Goal: Task Accomplishment & Management: Complete application form

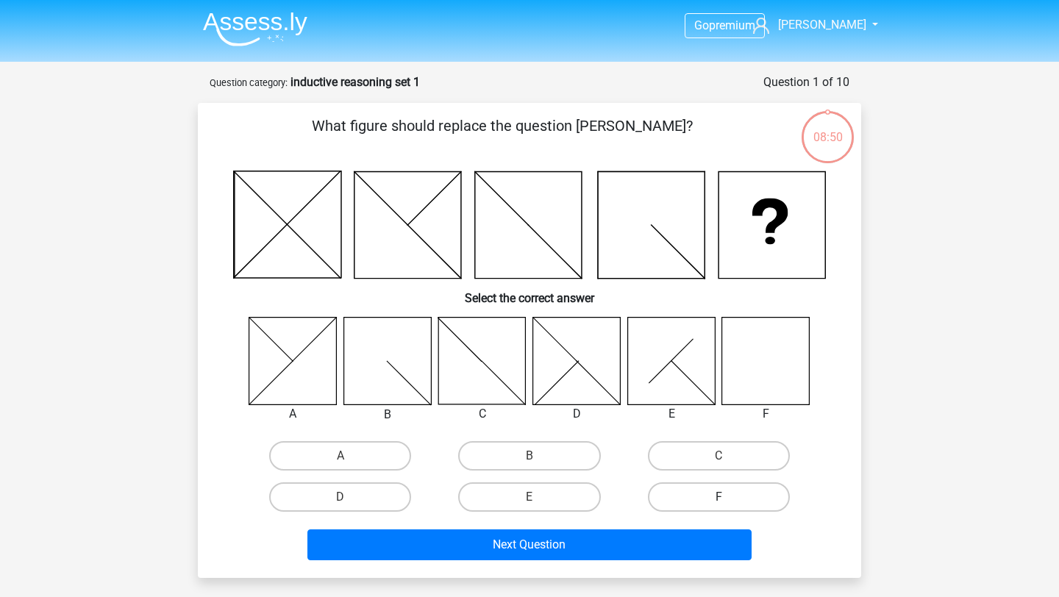
click at [524, 493] on label "F" at bounding box center [719, 497] width 142 height 29
click at [524, 497] on input "F" at bounding box center [724, 502] width 10 height 10
radio input "true"
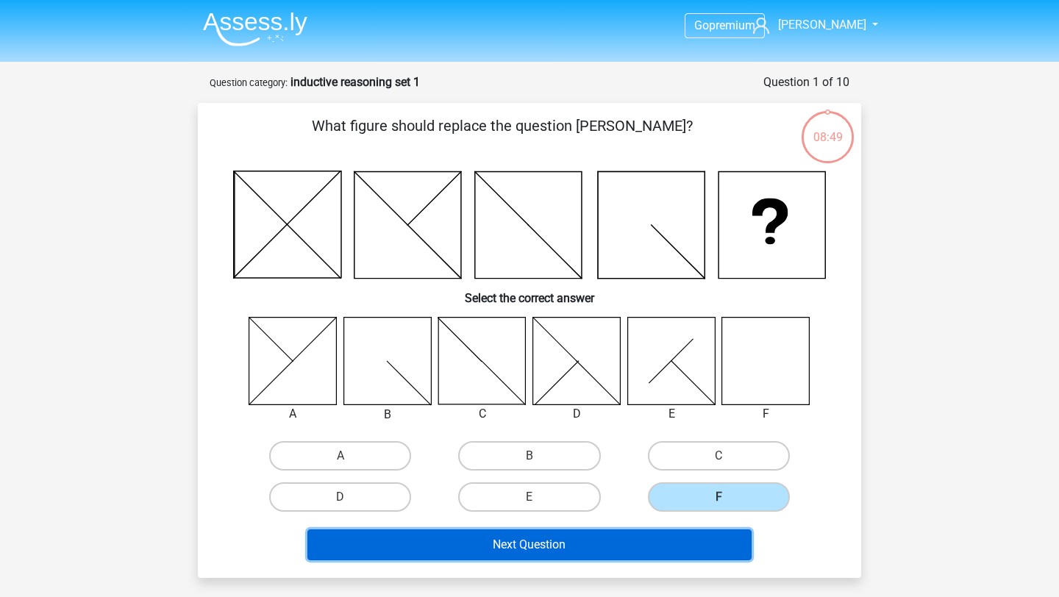
click at [524, 497] on button "Next Question" at bounding box center [530, 545] width 445 height 31
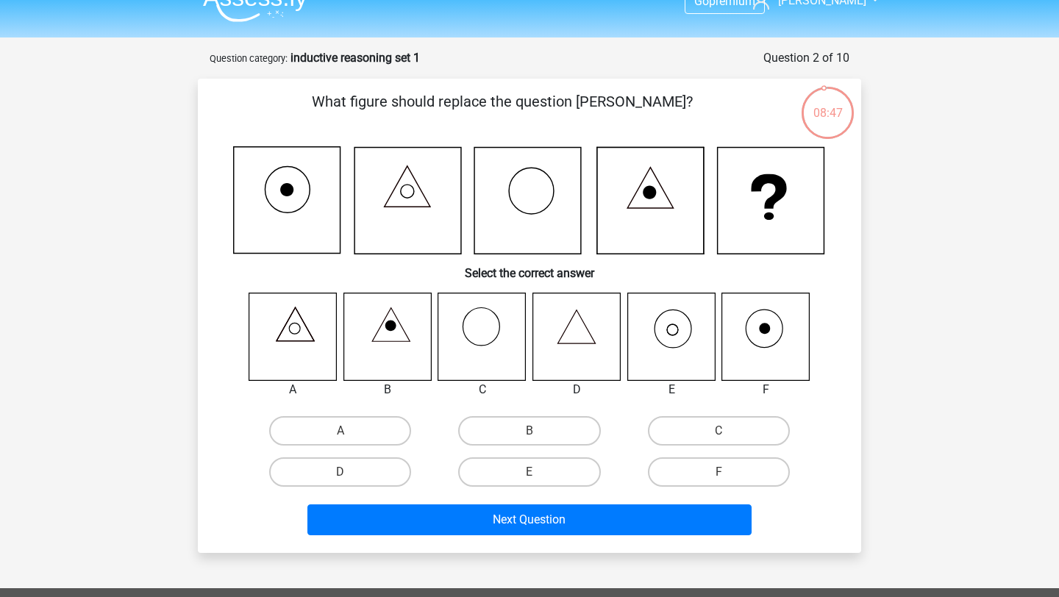
scroll to position [19, 0]
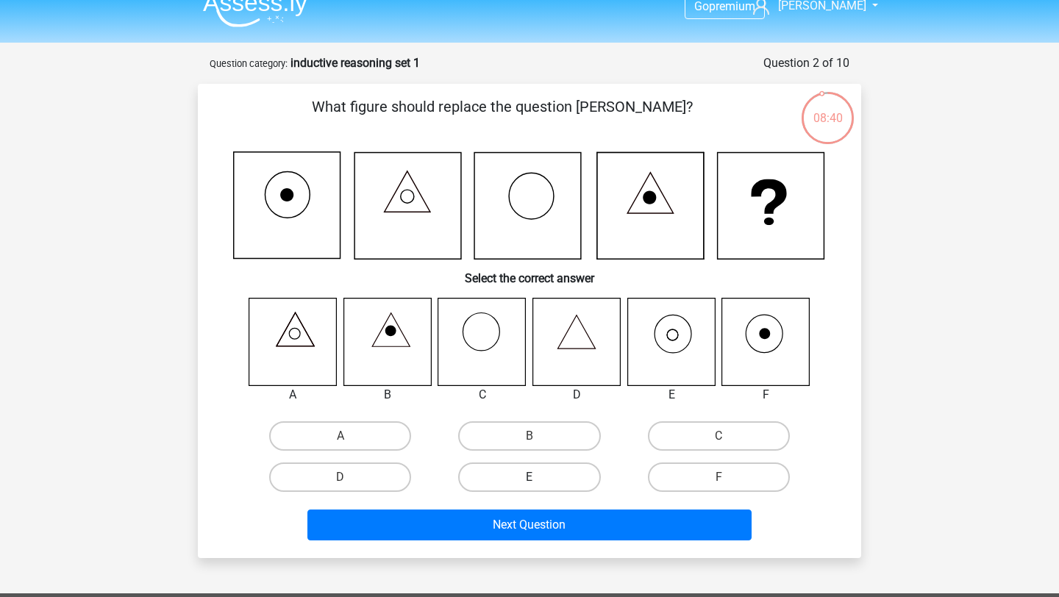
click at [505, 477] on label "E" at bounding box center [529, 477] width 142 height 29
click at [524, 477] on input "E" at bounding box center [535, 482] width 10 height 10
radio input "true"
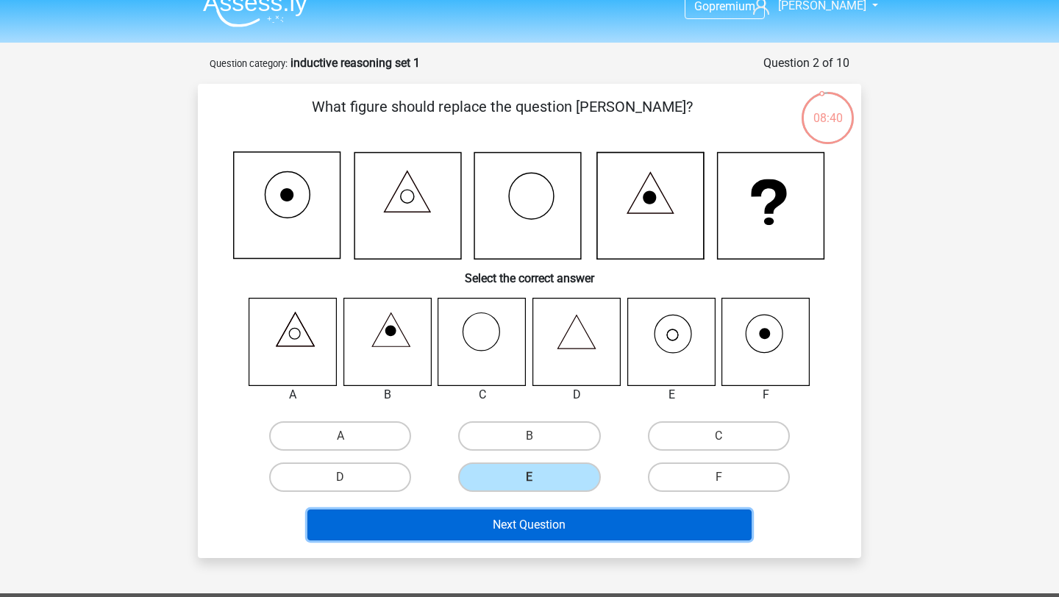
click at [475, 497] on button "Next Question" at bounding box center [530, 525] width 445 height 31
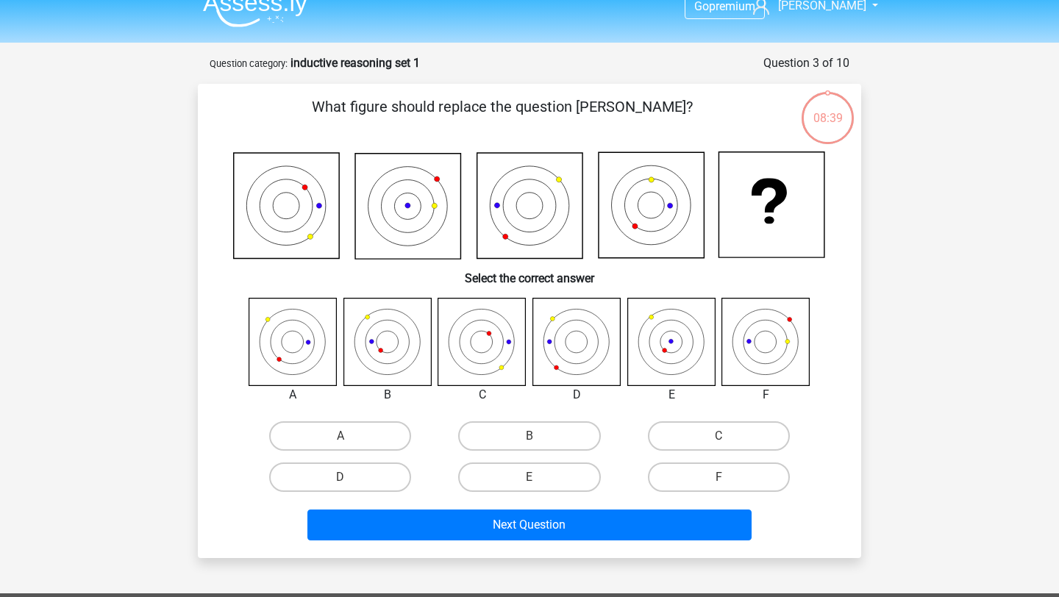
scroll to position [74, 0]
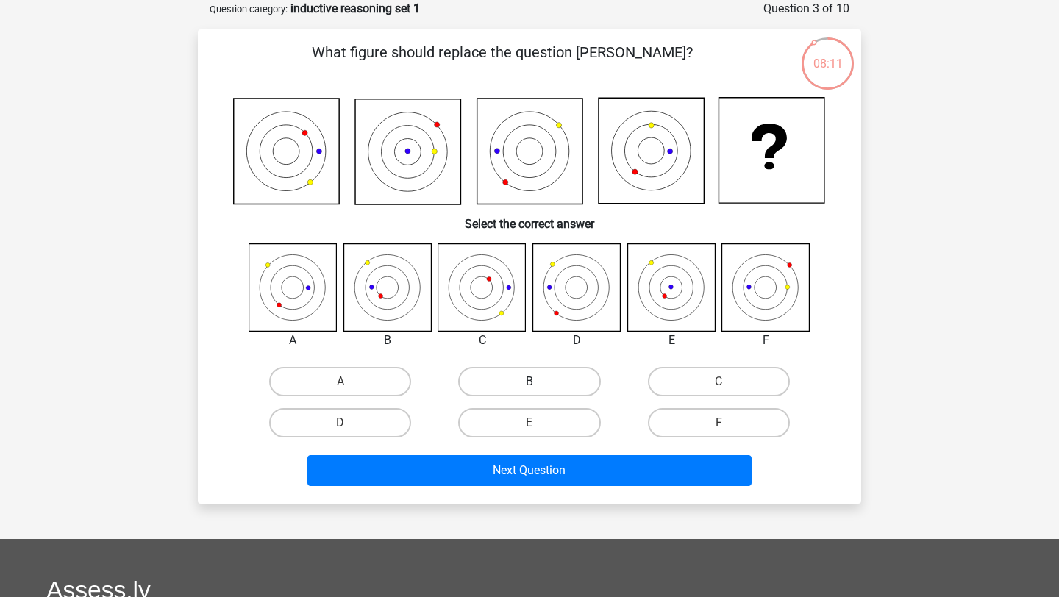
click at [524, 379] on label "B" at bounding box center [529, 381] width 142 height 29
click at [524, 382] on input "B" at bounding box center [535, 387] width 10 height 10
radio input "true"
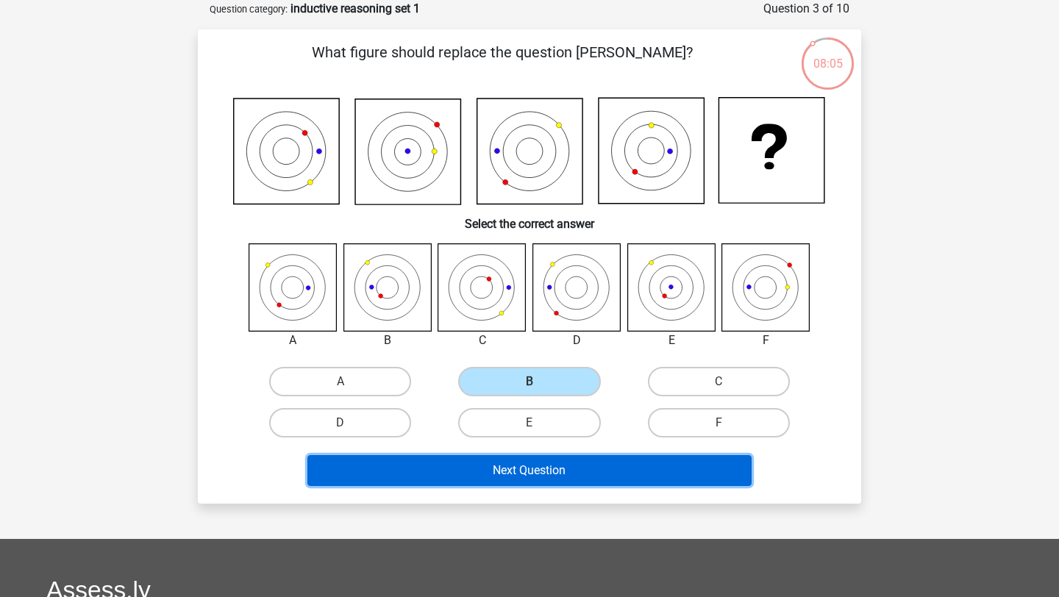
click at [446, 483] on button "Next Question" at bounding box center [530, 470] width 445 height 31
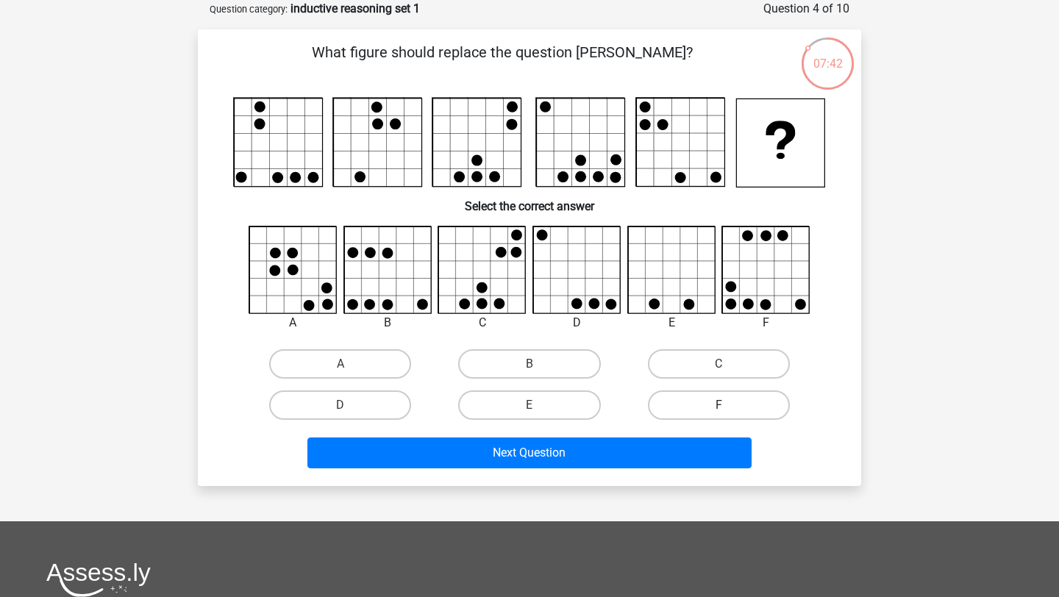
click at [524, 408] on label "F" at bounding box center [719, 405] width 142 height 29
click at [524, 408] on input "F" at bounding box center [724, 410] width 10 height 10
radio input "true"
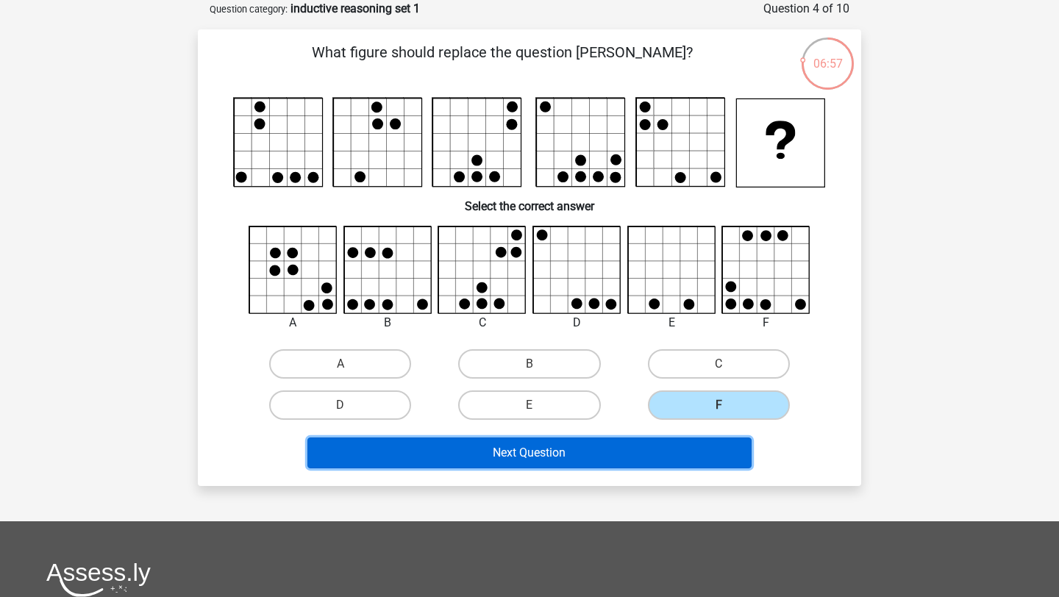
click at [524, 452] on button "Next Question" at bounding box center [530, 453] width 445 height 31
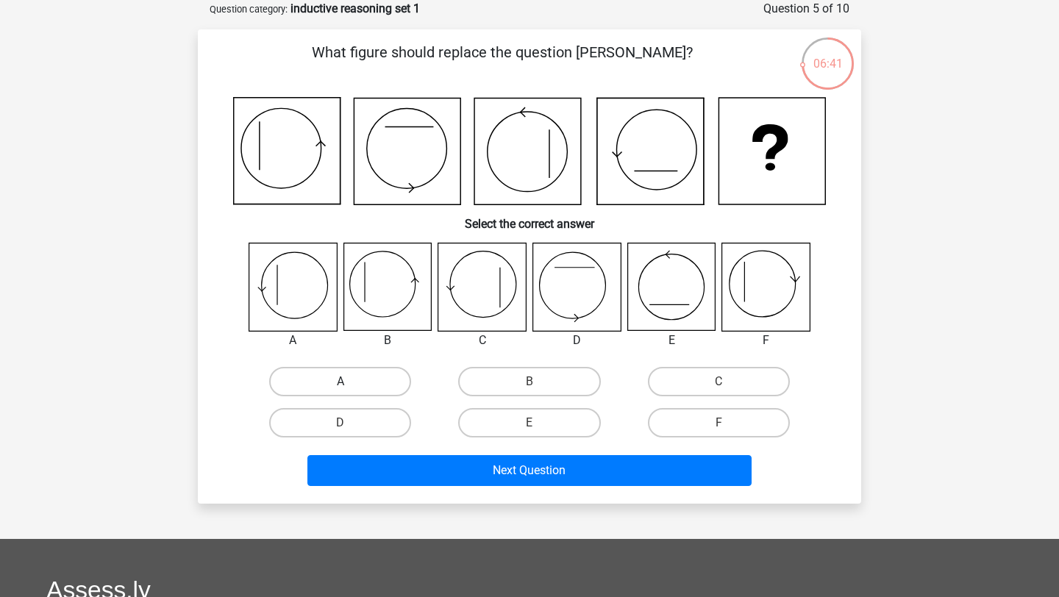
click at [312, 374] on label "A" at bounding box center [340, 381] width 142 height 29
click at [341, 382] on input "A" at bounding box center [346, 387] width 10 height 10
radio input "true"
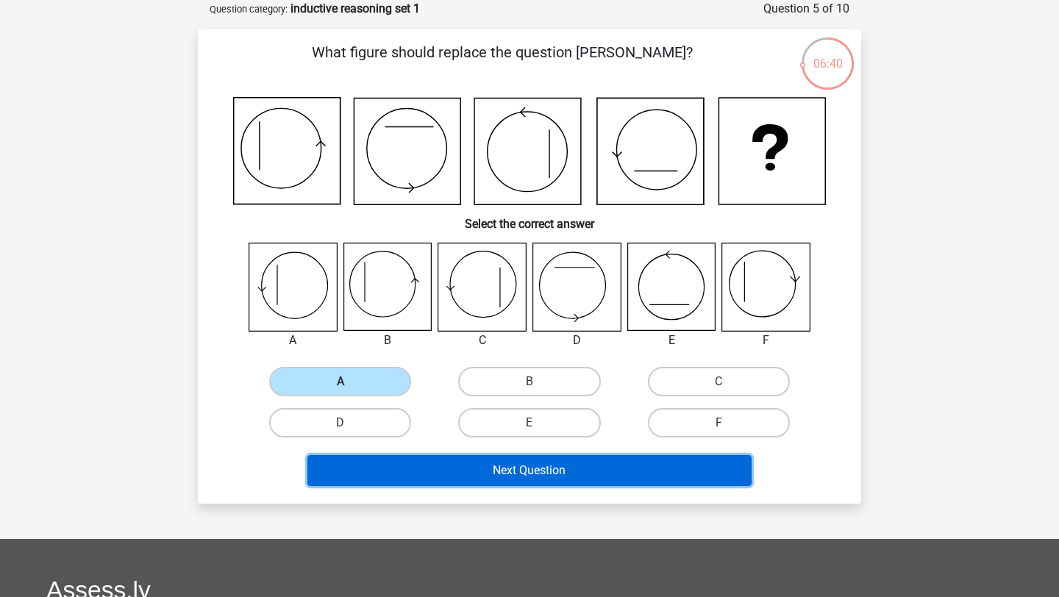
click at [524, 465] on button "Next Question" at bounding box center [530, 470] width 445 height 31
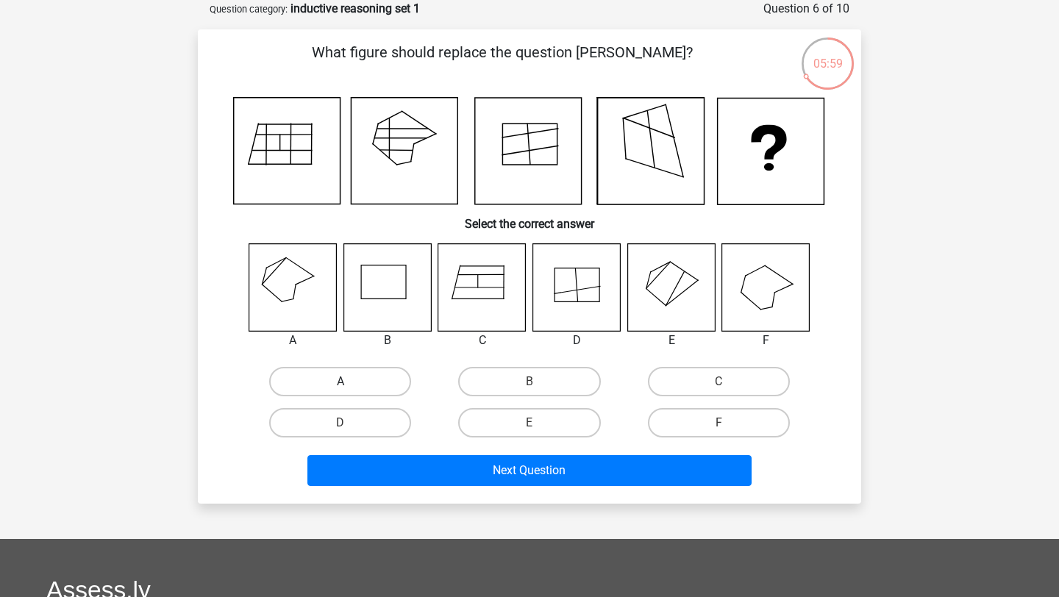
click at [313, 381] on label "A" at bounding box center [340, 381] width 142 height 29
click at [341, 382] on input "A" at bounding box center [346, 387] width 10 height 10
radio input "true"
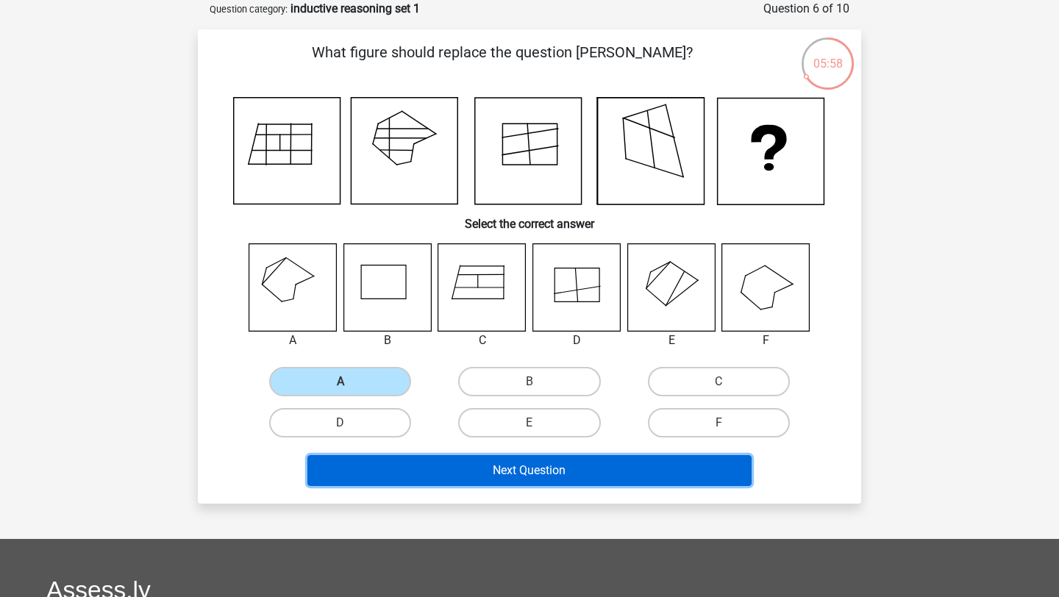
click at [394, 475] on button "Next Question" at bounding box center [530, 470] width 445 height 31
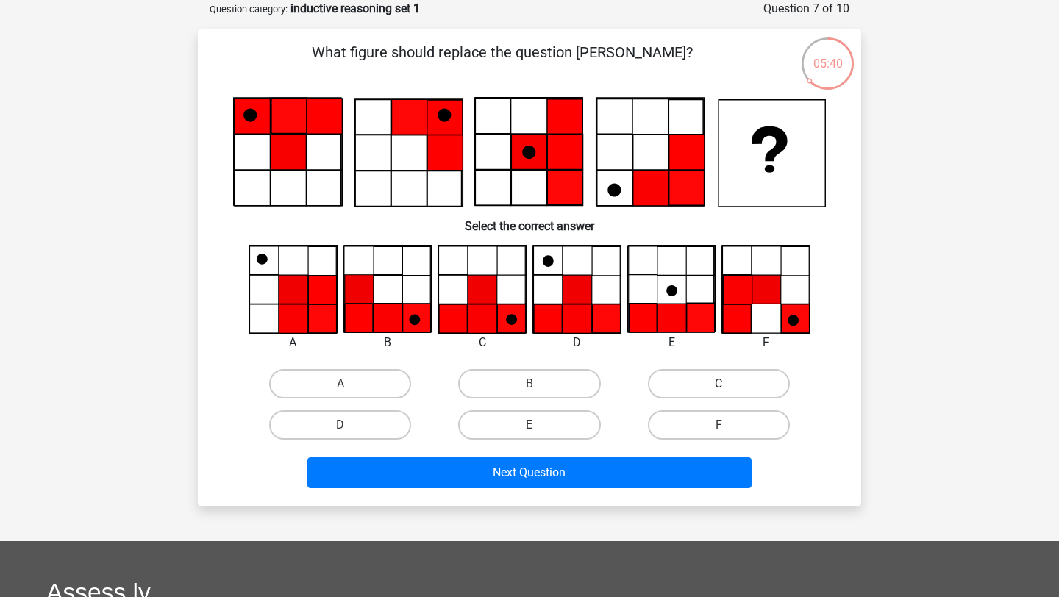
click at [524, 383] on label "C" at bounding box center [719, 383] width 142 height 29
click at [524, 384] on input "C" at bounding box center [724, 389] width 10 height 10
radio input "true"
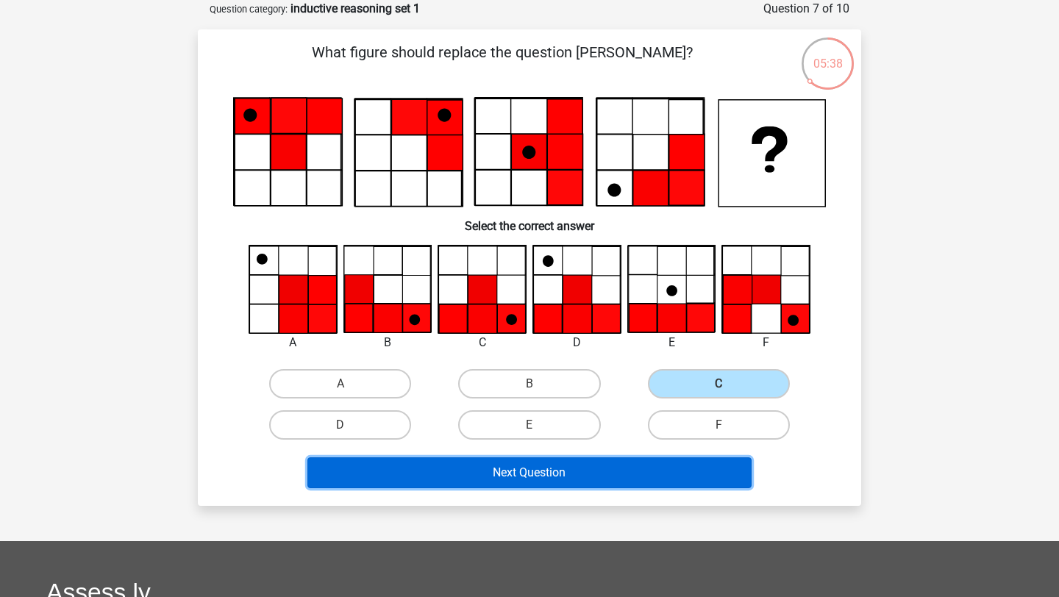
click at [524, 478] on button "Next Question" at bounding box center [530, 473] width 445 height 31
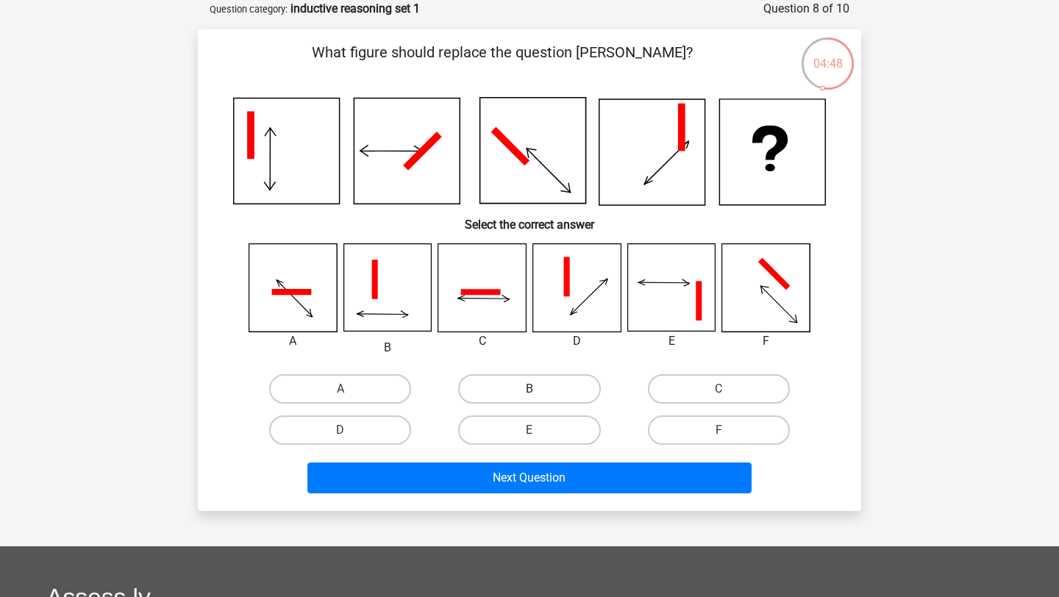
click at [524, 384] on label "B" at bounding box center [529, 388] width 142 height 29
click at [524, 389] on input "B" at bounding box center [535, 394] width 10 height 10
radio input "true"
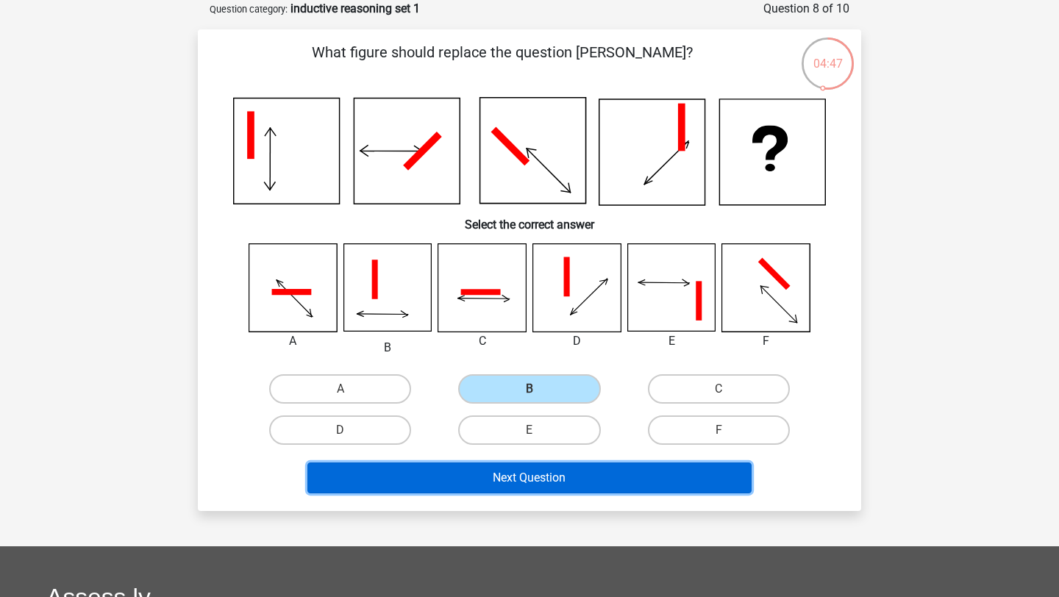
click at [516, 479] on button "Next Question" at bounding box center [530, 478] width 445 height 31
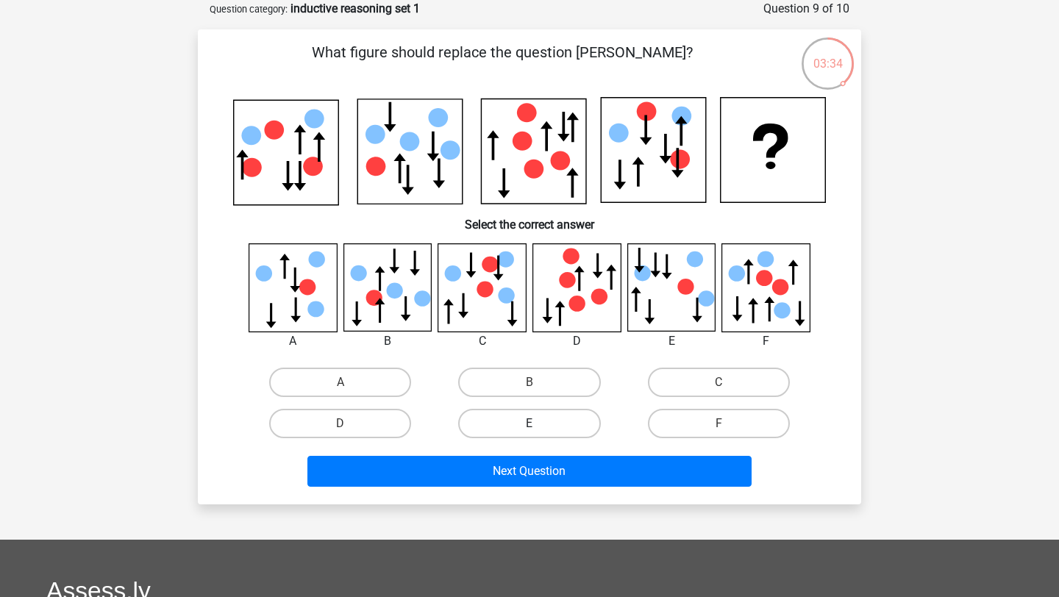
click at [506, 424] on label "E" at bounding box center [529, 423] width 142 height 29
click at [524, 424] on input "E" at bounding box center [535, 429] width 10 height 10
radio input "true"
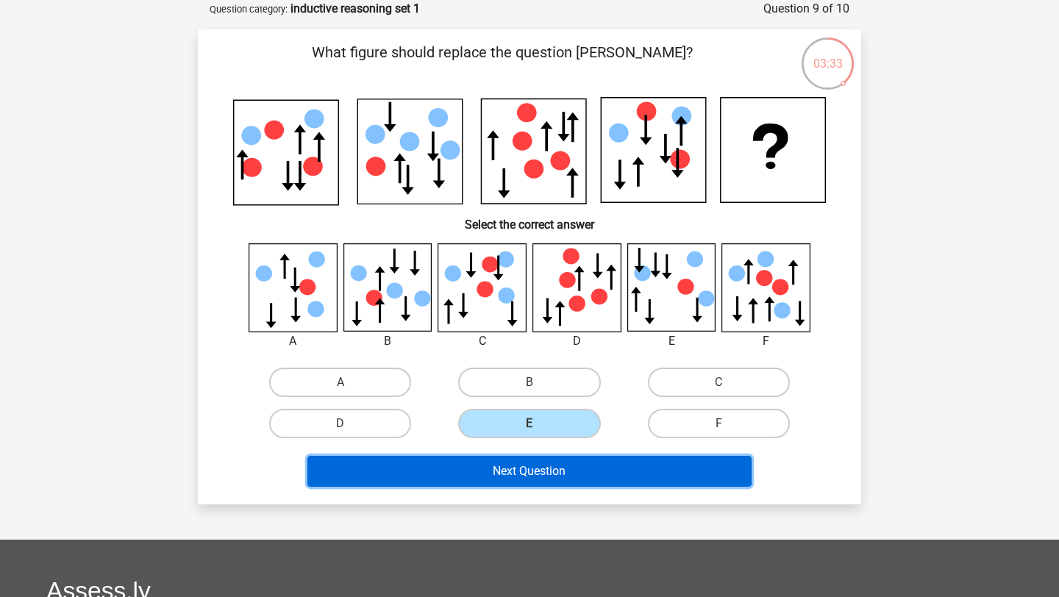
click at [508, 480] on button "Next Question" at bounding box center [530, 471] width 445 height 31
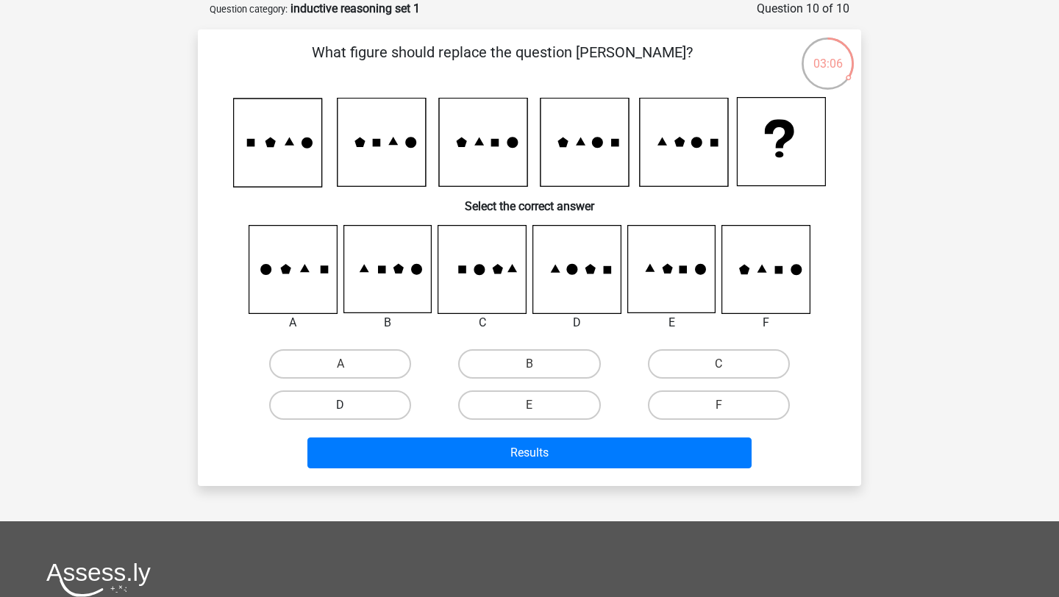
click at [374, 406] on label "D" at bounding box center [340, 405] width 142 height 29
click at [350, 406] on input "D" at bounding box center [346, 410] width 10 height 10
radio input "true"
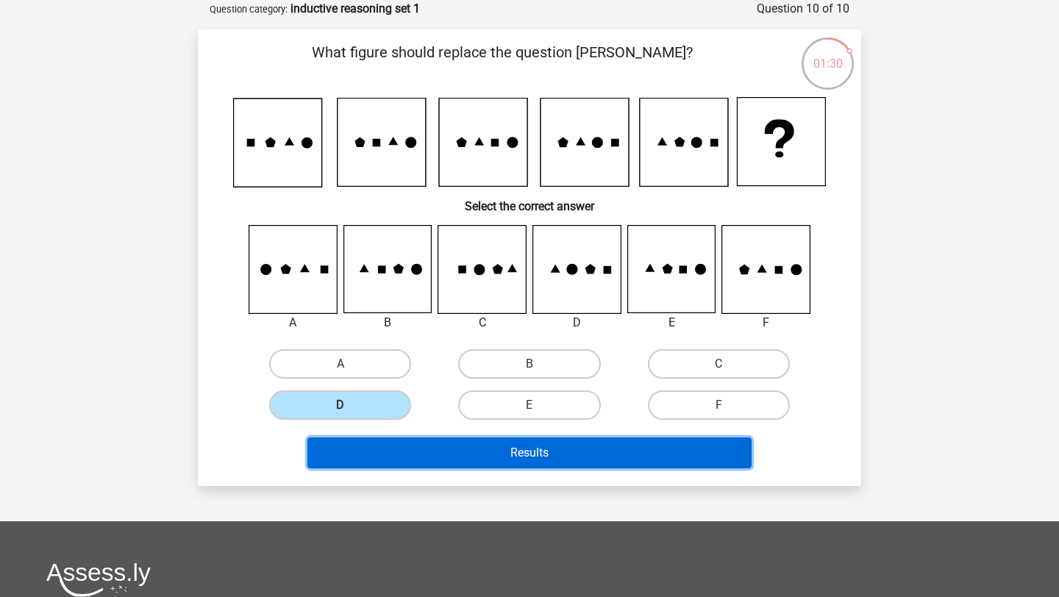
click at [524, 460] on button "Results" at bounding box center [530, 453] width 445 height 31
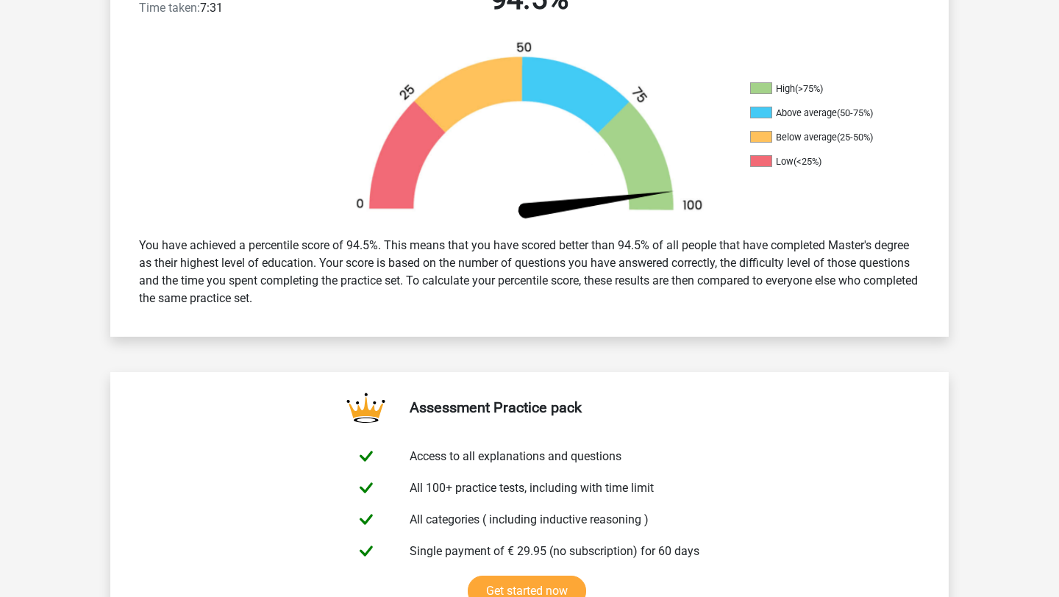
scroll to position [430, 0]
